Goal: Find specific page/section: Find specific page/section

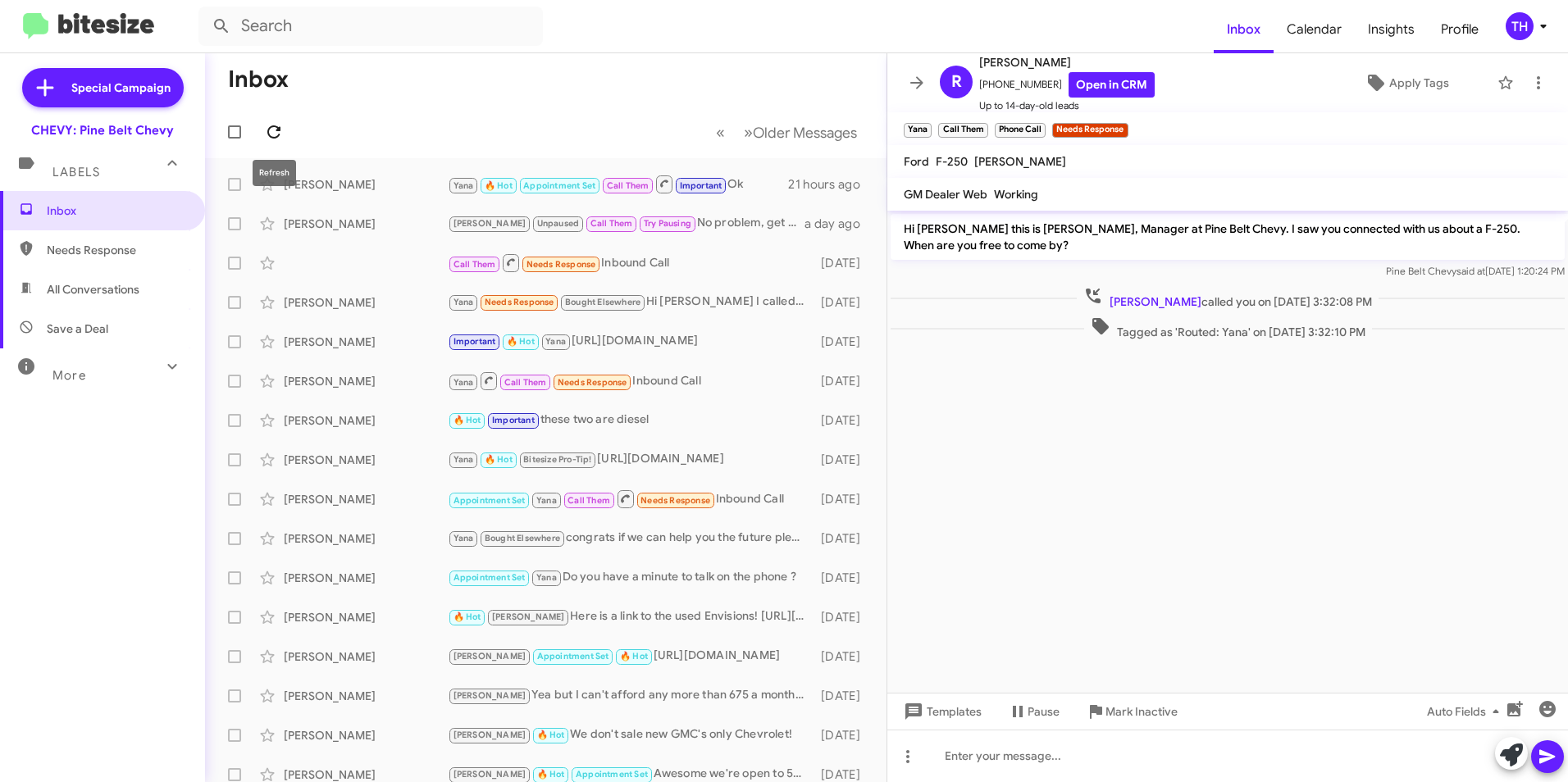
click at [274, 124] on icon at bounding box center [273, 132] width 20 height 20
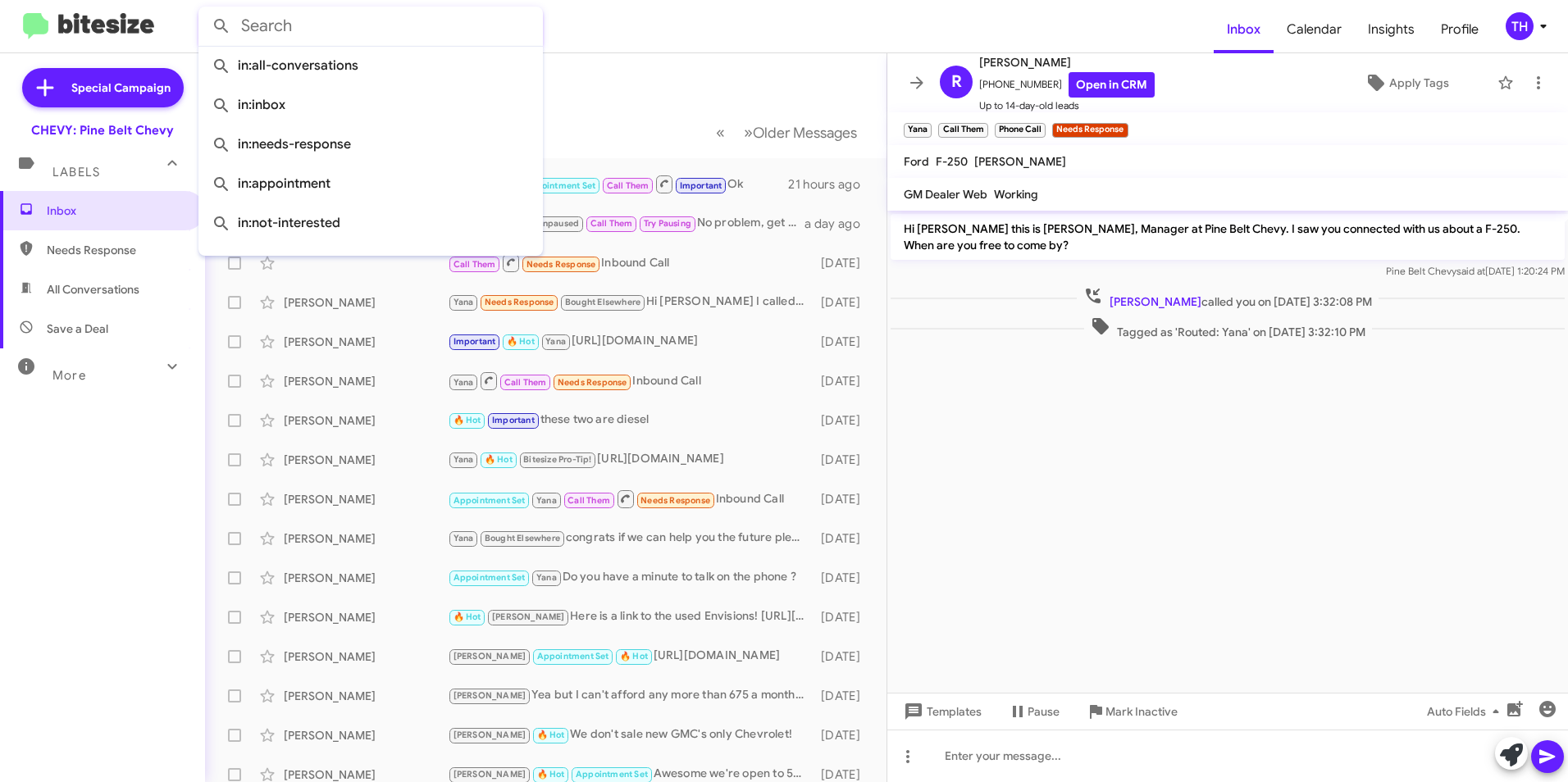
click at [307, 27] on input "text" at bounding box center [371, 27] width 344 height 39
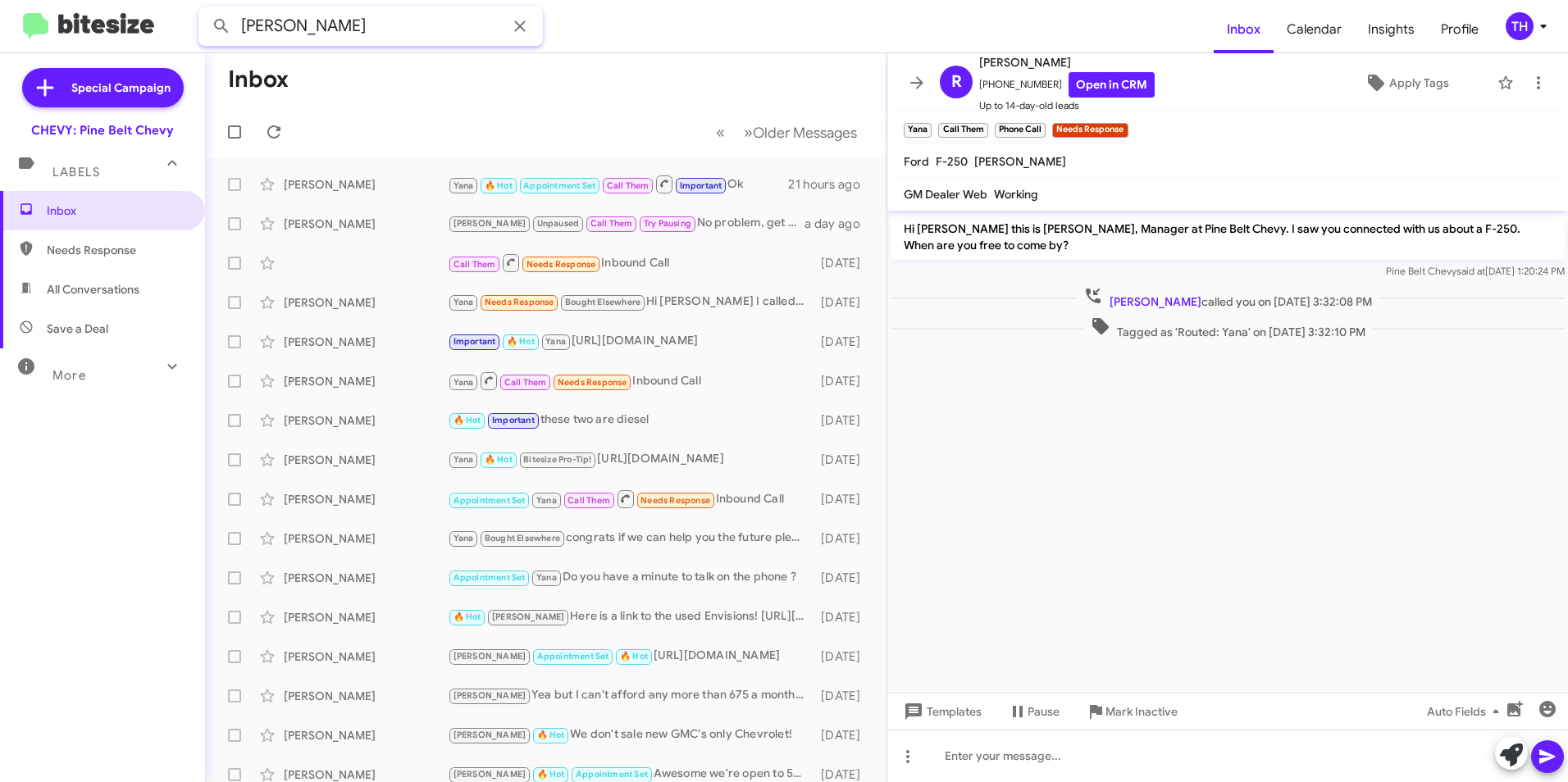
click at [205, 9] on button at bounding box center [221, 26] width 33 height 33
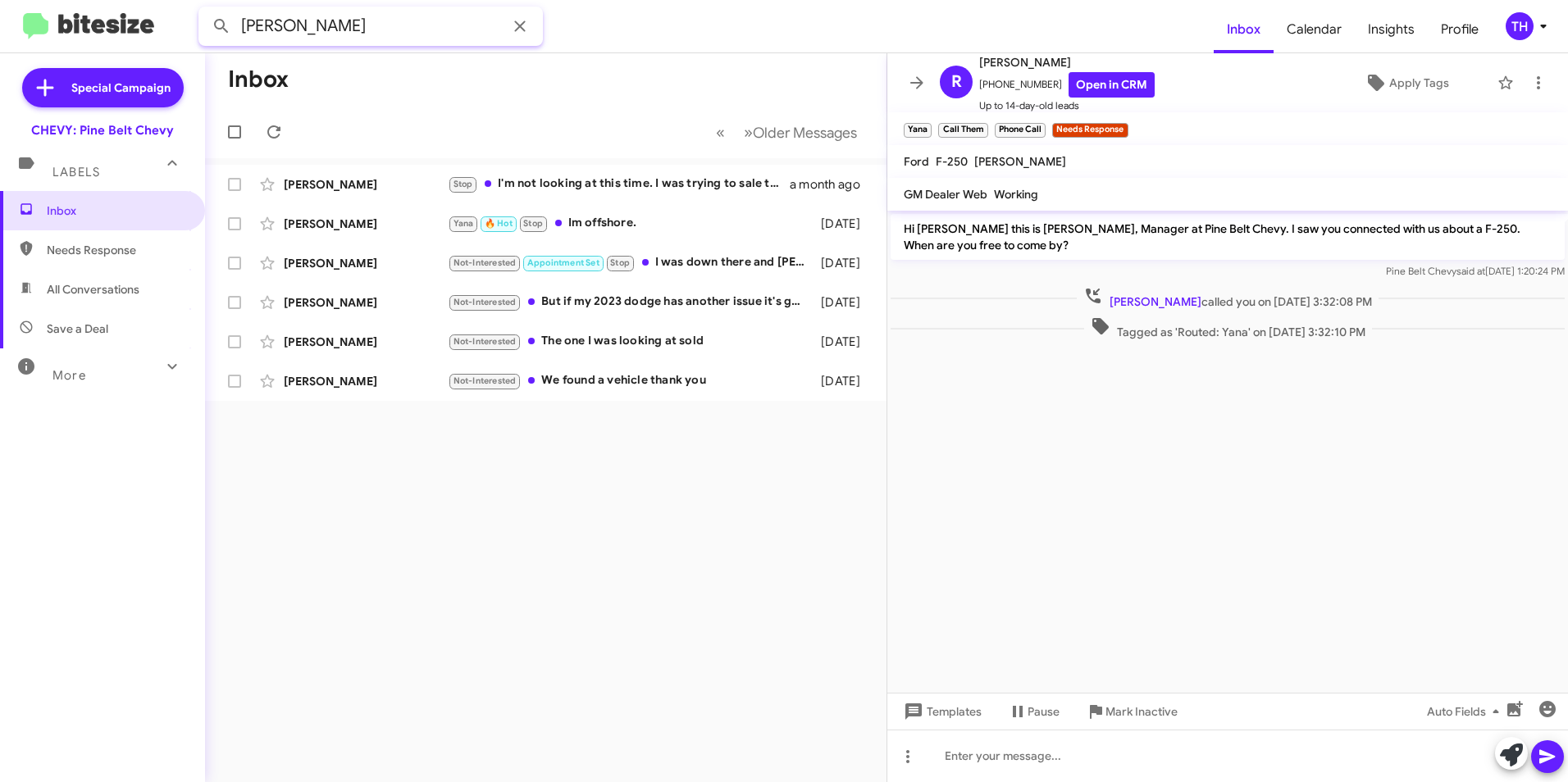
click at [205, 9] on button at bounding box center [221, 26] width 33 height 33
drag, startPoint x: 350, startPoint y: 33, endPoint x: 229, endPoint y: 39, distance: 121.1
click at [229, 39] on div "[PERSON_NAME]" at bounding box center [371, 27] width 344 height 39
type input "6012872548"
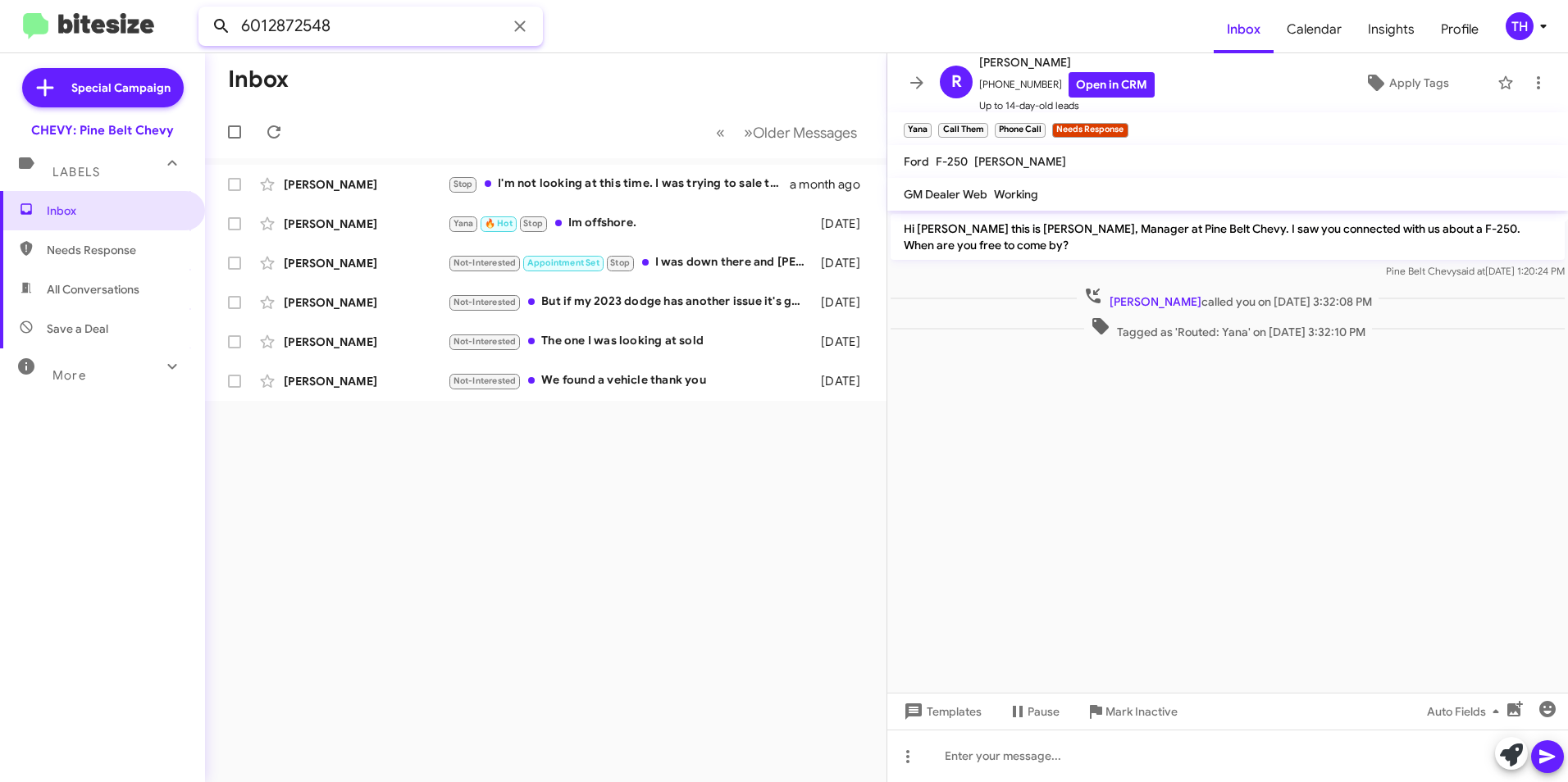
click at [205, 9] on button at bounding box center [221, 26] width 33 height 33
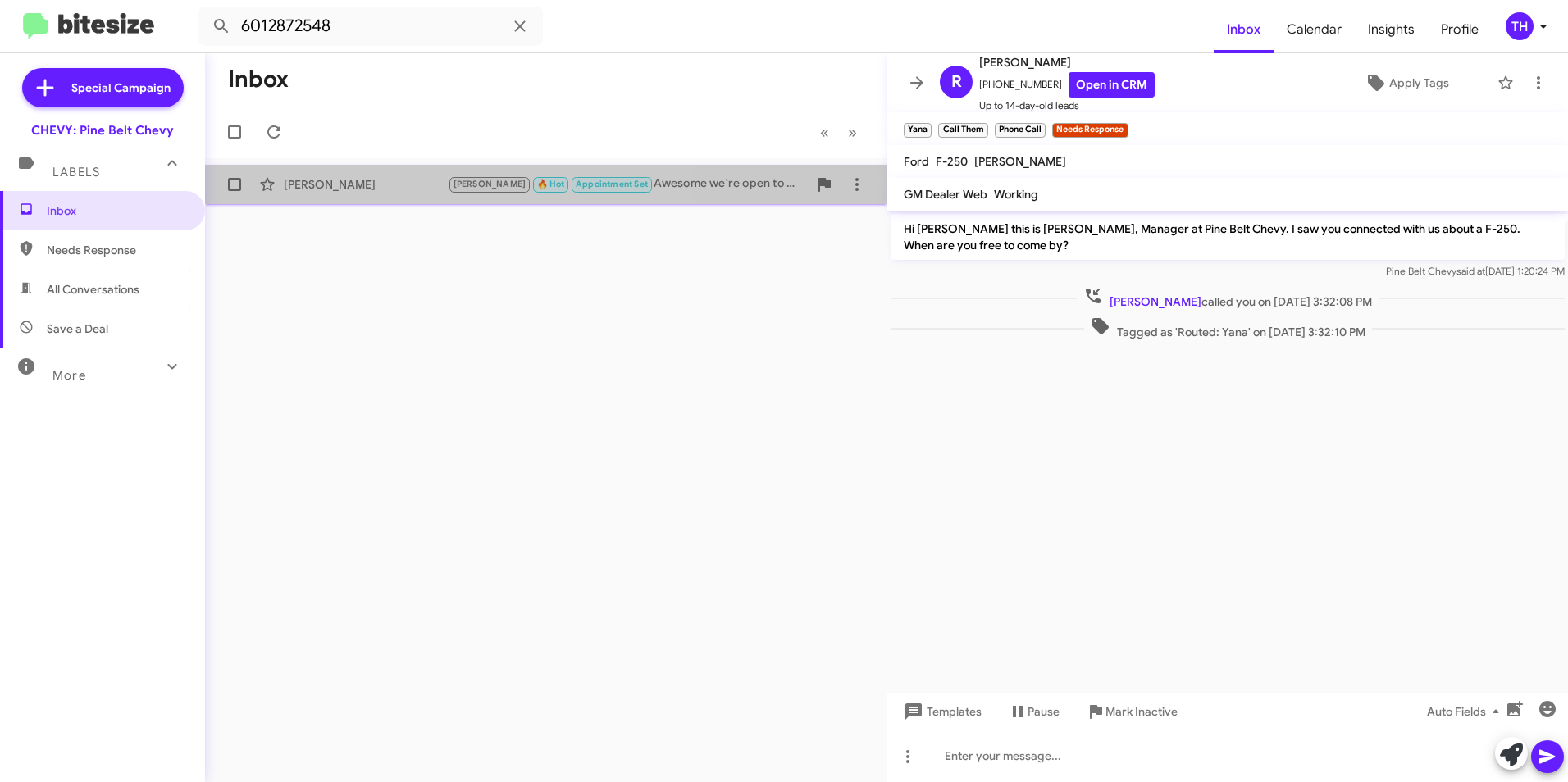
click at [372, 181] on div "[PERSON_NAME]" at bounding box center [365, 184] width 164 height 16
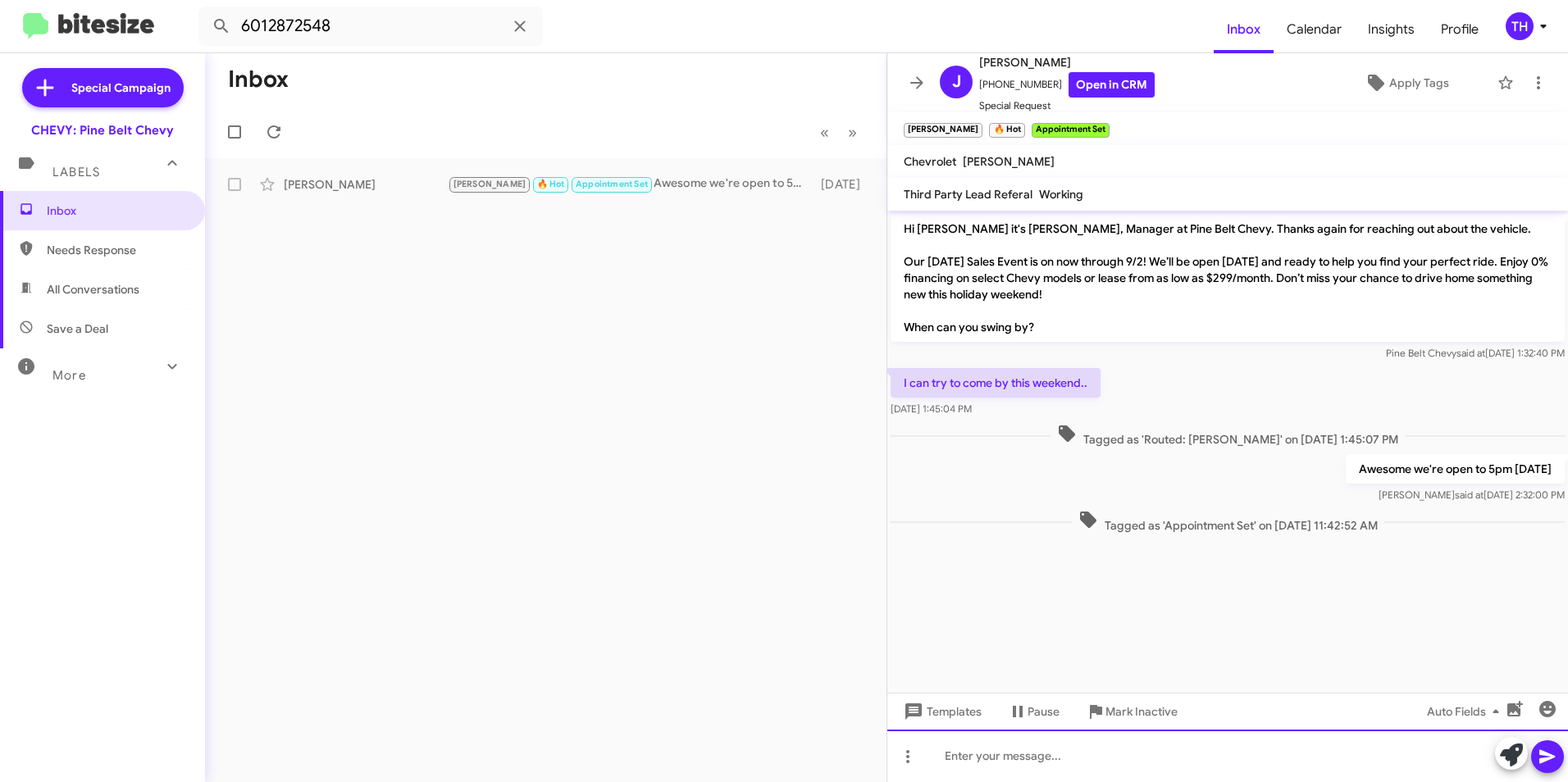
click at [1027, 765] on div at bounding box center [1227, 755] width 680 height 52
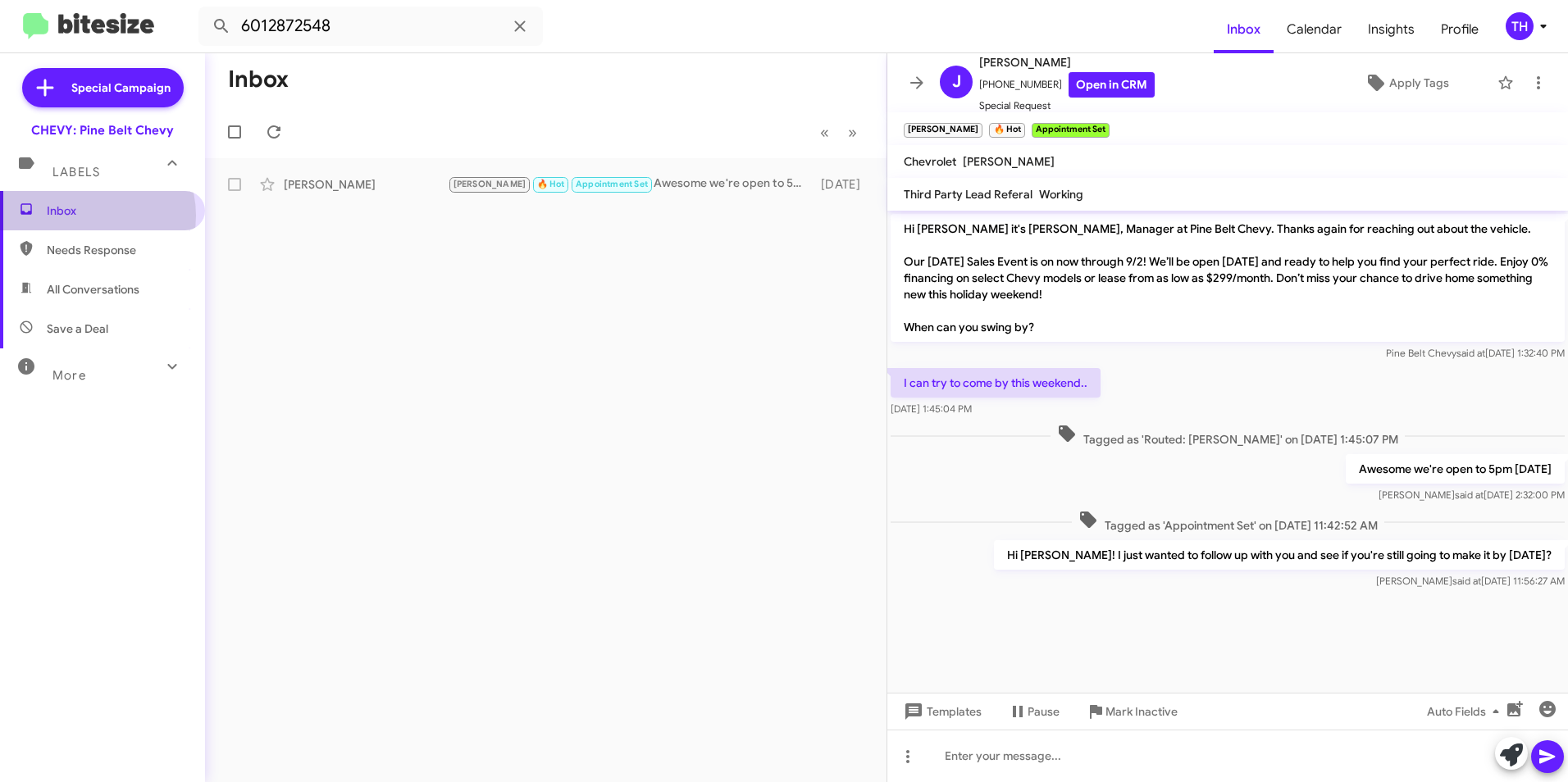
click at [90, 216] on span "Inbox" at bounding box center [117, 210] width 140 height 16
